Goal: Information Seeking & Learning: Find specific fact

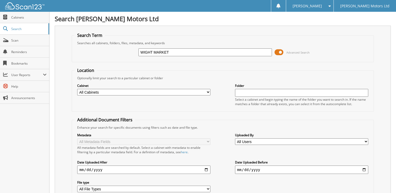
type input "WIGHT MARKET"
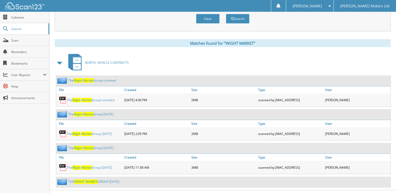
scroll to position [194, 0]
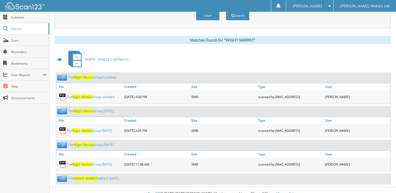
click at [107, 177] on link "THE WIGHT MARKET GROUP APRIL 2025" at bounding box center [93, 179] width 51 height 4
